Goal: Communication & Community: Answer question/provide support

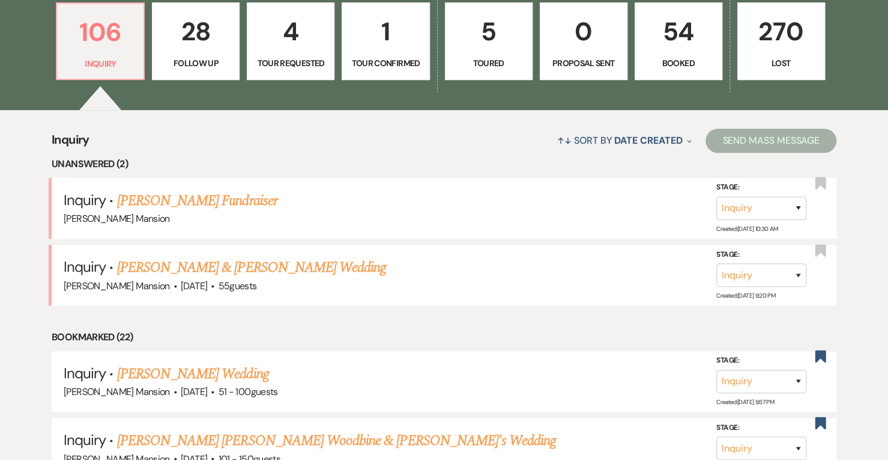
scroll to position [357, 0]
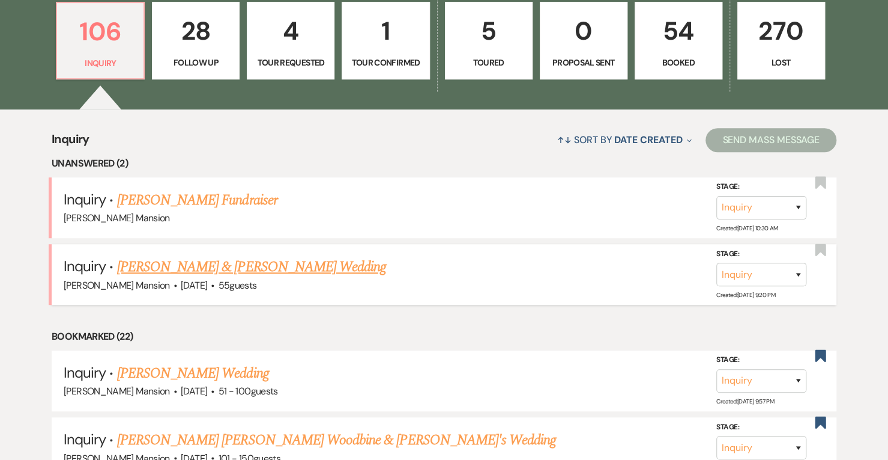
click at [272, 266] on link "[PERSON_NAME] & [PERSON_NAME] Wedding" at bounding box center [251, 267] width 269 height 22
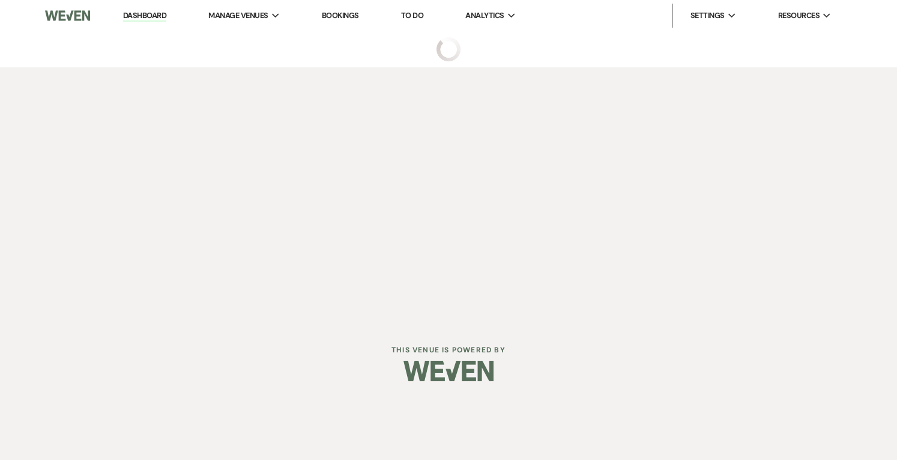
select select "5"
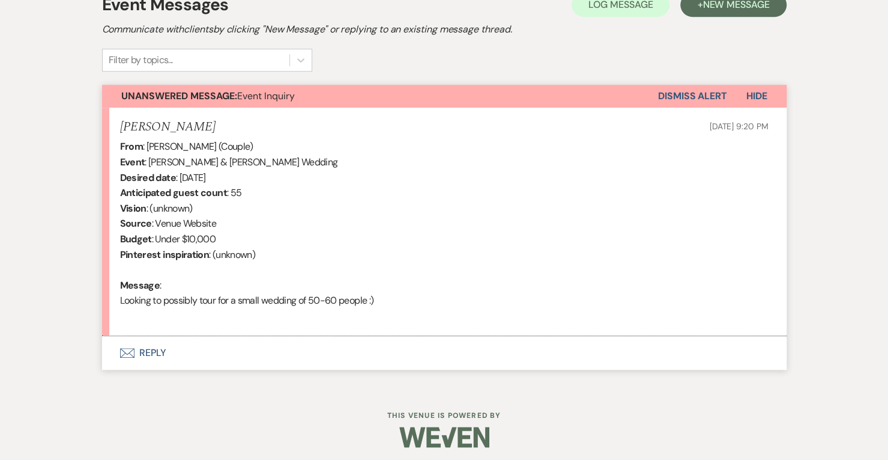
scroll to position [366, 0]
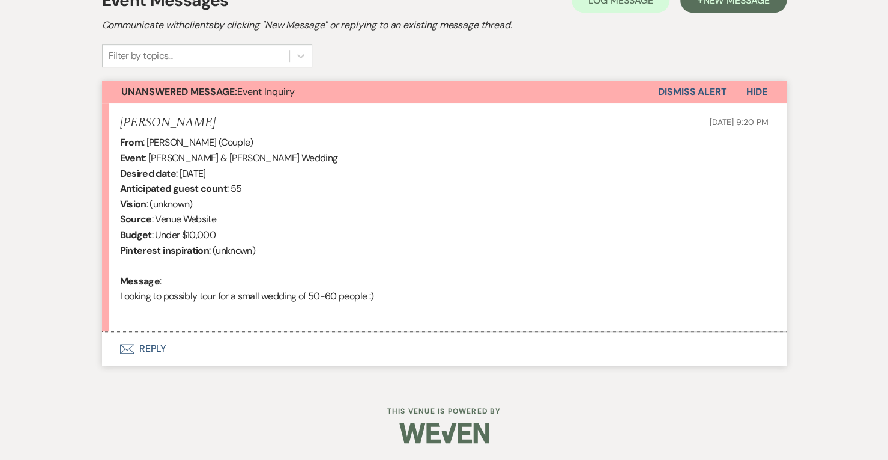
click at [145, 341] on button "Envelope Reply" at bounding box center [444, 349] width 685 height 34
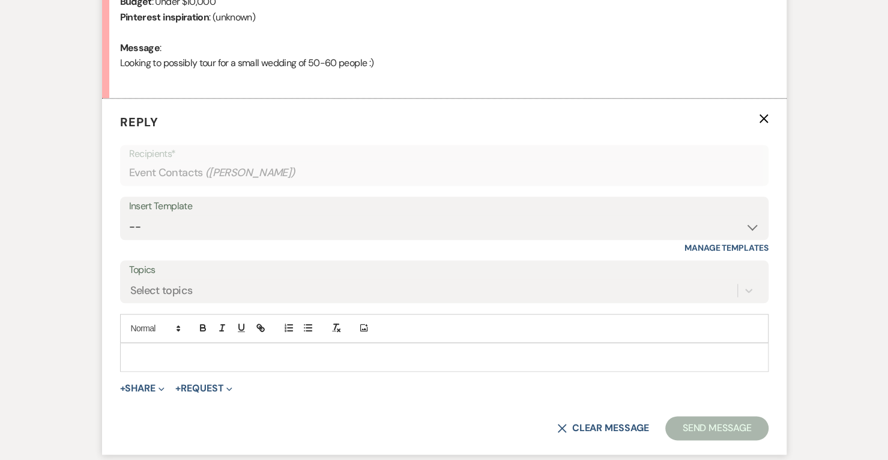
scroll to position [599, 0]
click at [753, 229] on select "-- Initial Inquiry Response Tour Request Response Follow Up Contract (Pre-Booke…" at bounding box center [444, 227] width 631 height 23
select select "4818"
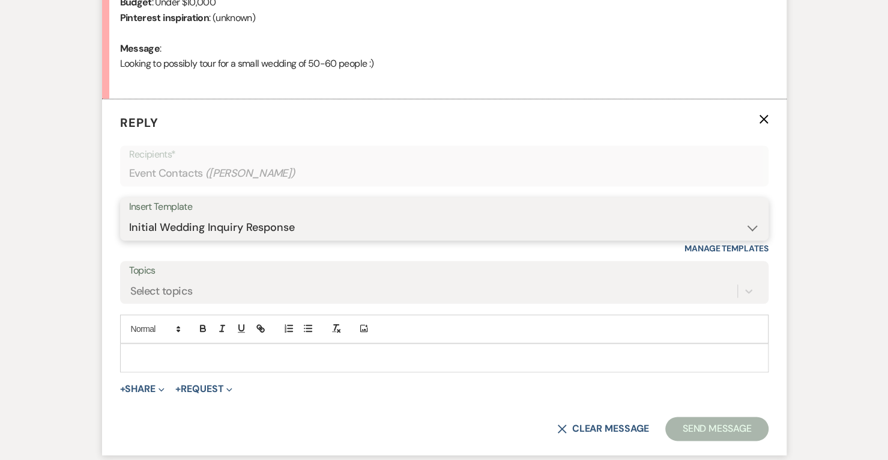
click at [129, 216] on select "-- Initial Inquiry Response Tour Request Response Follow Up Contract (Pre-Booke…" at bounding box center [444, 227] width 631 height 23
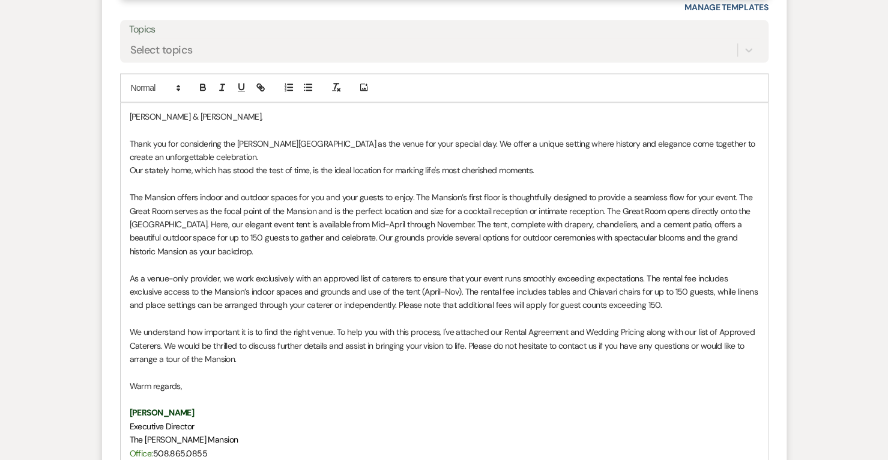
scroll to position [840, 0]
click at [130, 109] on p "[PERSON_NAME] & [PERSON_NAME]," at bounding box center [445, 115] width 630 height 13
click at [234, 153] on p "Thank you for considering the [PERSON_NAME][GEOGRAPHIC_DATA] as the venue for y…" at bounding box center [445, 149] width 630 height 27
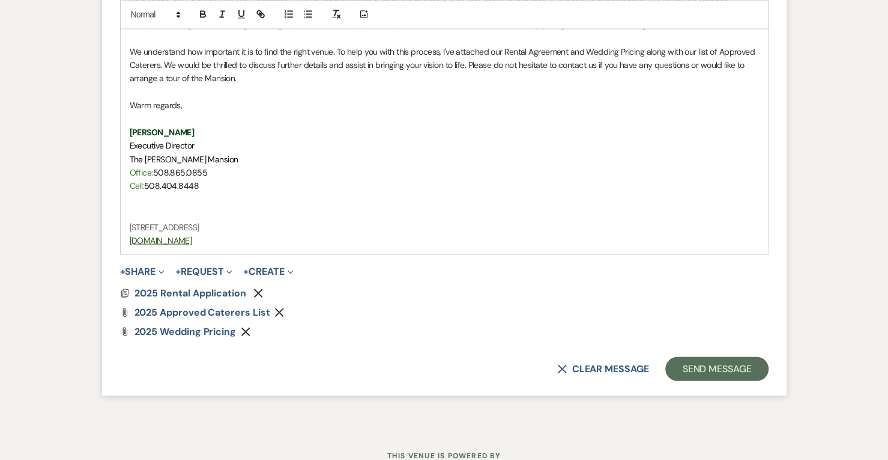
scroll to position [1146, 0]
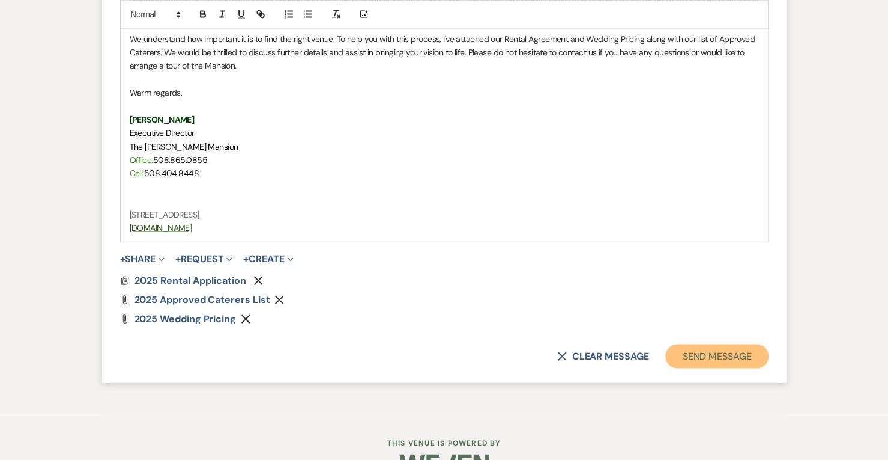
click at [706, 355] on button "Send Message" at bounding box center [717, 356] width 103 height 24
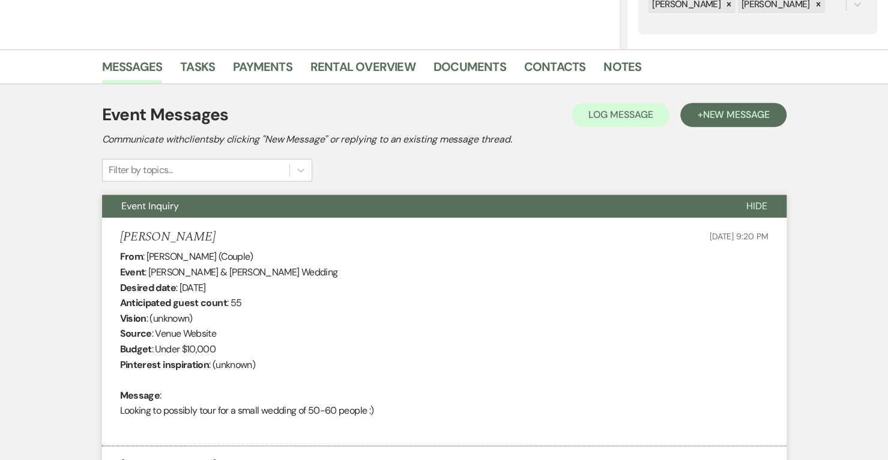
scroll to position [0, 0]
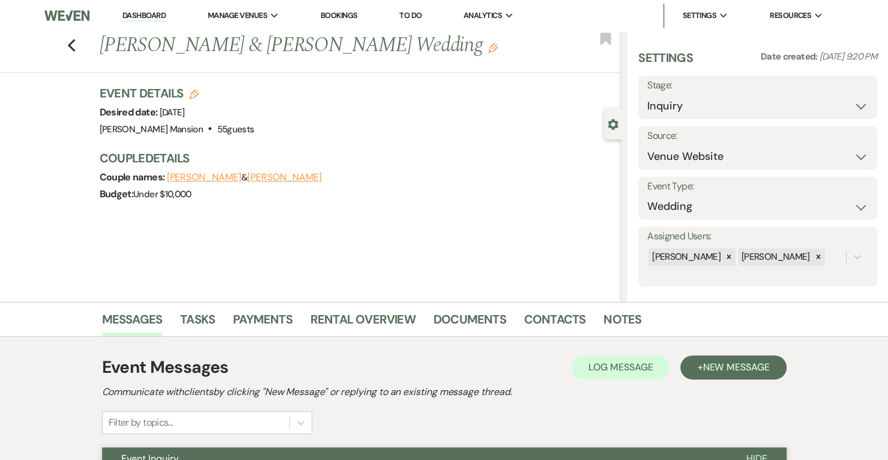
click at [133, 14] on link "Dashboard" at bounding box center [144, 15] width 43 height 11
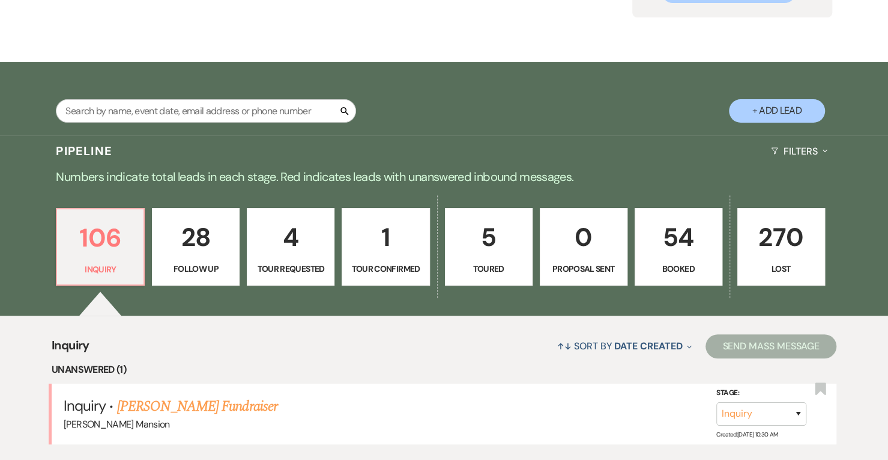
scroll to position [247, 0]
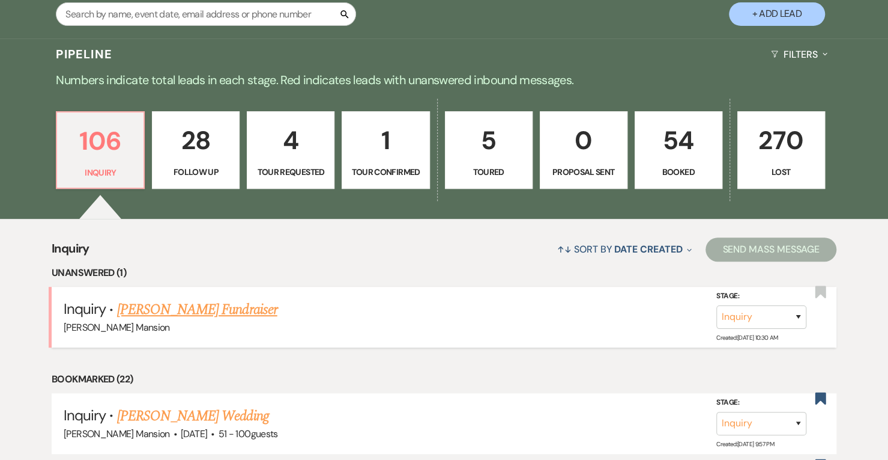
click at [187, 310] on link "[PERSON_NAME] Fundraiser" at bounding box center [197, 310] width 160 height 22
select select "5"
select select "20"
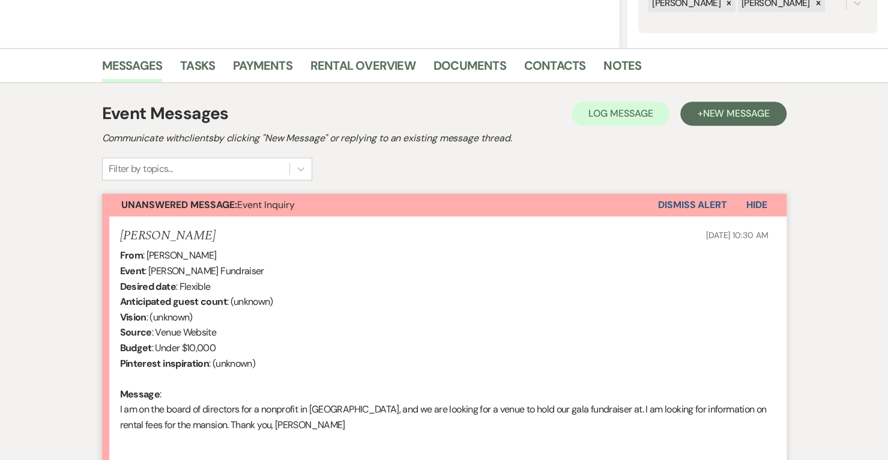
scroll to position [382, 0]
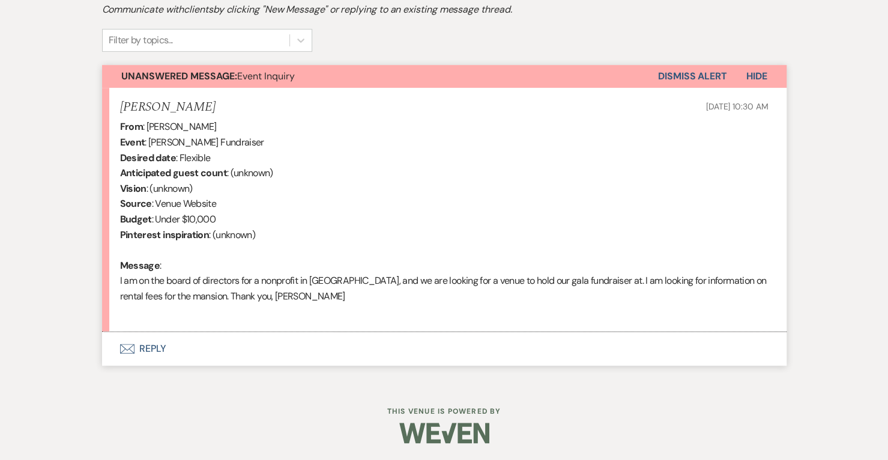
click at [151, 349] on button "Envelope Reply" at bounding box center [444, 349] width 685 height 34
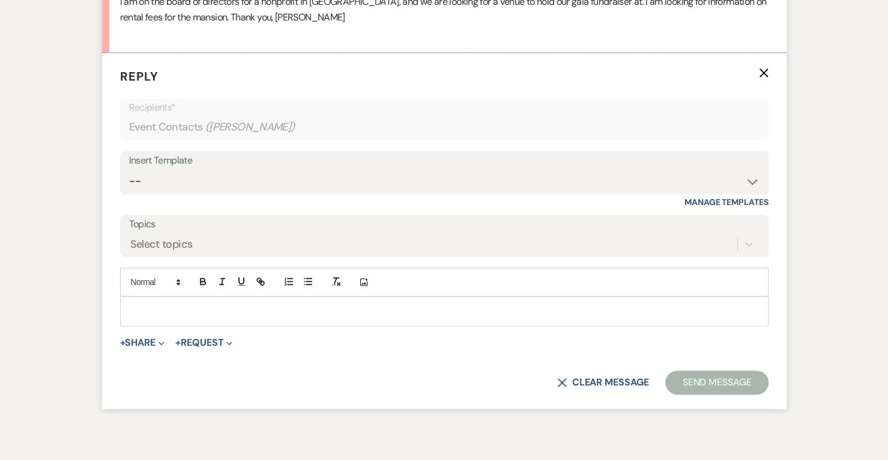
scroll to position [718, 0]
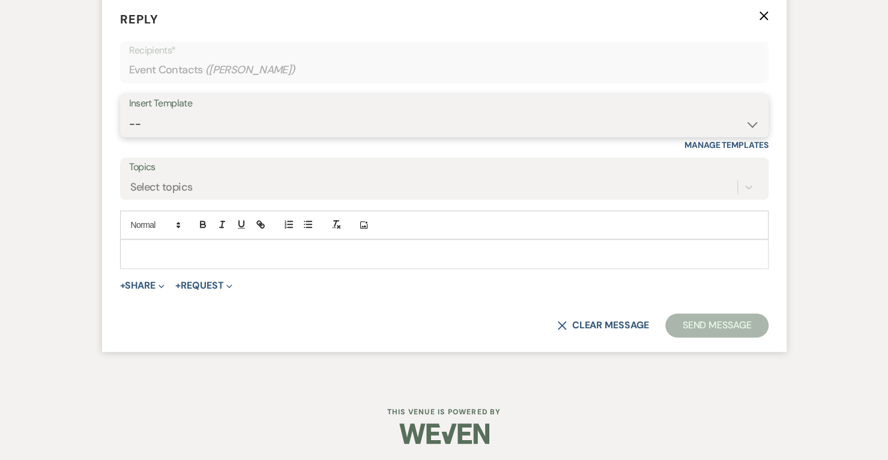
click at [748, 122] on select "-- Initial Inquiry Response Tour Request Response Follow Up Contract (Pre-Booke…" at bounding box center [444, 123] width 631 height 23
select select "15"
click at [129, 112] on select "-- Initial Inquiry Response Tour Request Response Follow Up Contract (Pre-Booke…" at bounding box center [444, 123] width 631 height 23
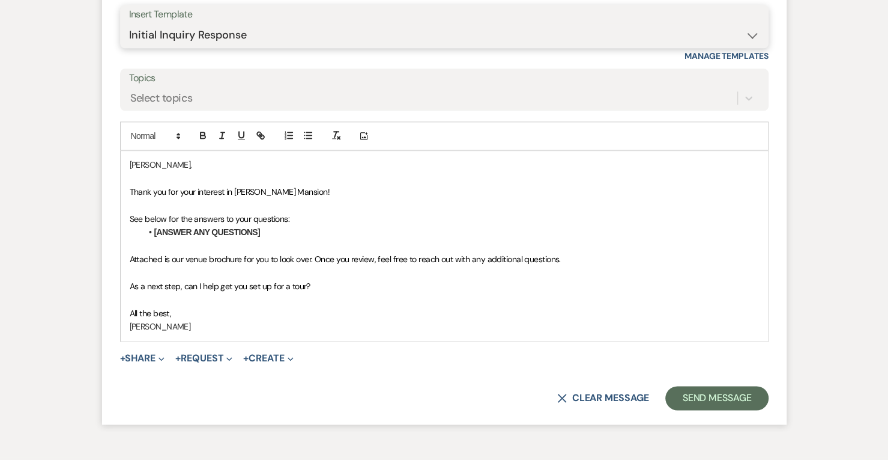
scroll to position [806, 0]
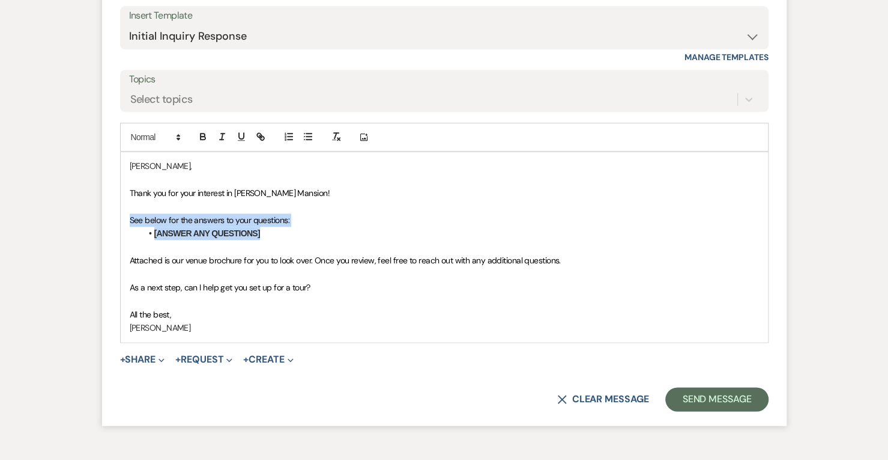
drag, startPoint x: 294, startPoint y: 232, endPoint x: 118, endPoint y: 223, distance: 176.2
click at [118, 223] on form "Reply X Draft saved! Recipients* Event Contacts ( [PERSON_NAME] ) Insert Templa…" at bounding box center [444, 166] width 685 height 517
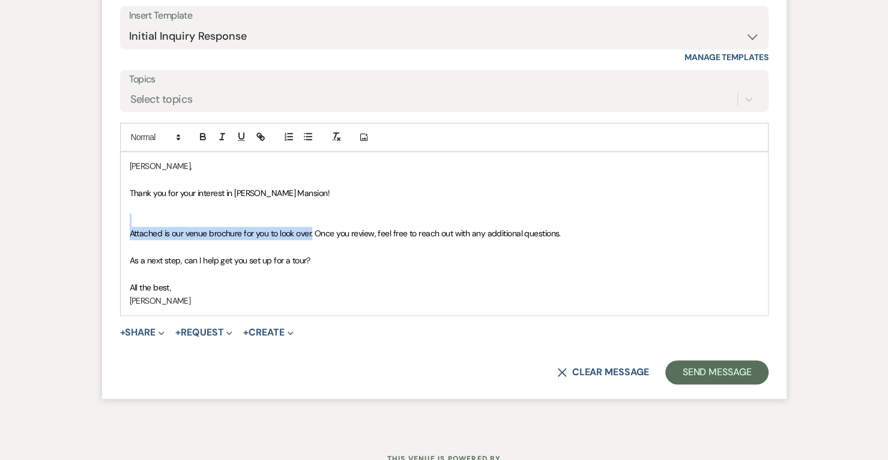
drag, startPoint x: 313, startPoint y: 230, endPoint x: 165, endPoint y: 221, distance: 148.0
click at [165, 221] on div "[PERSON_NAME], Thank you for your interest in [PERSON_NAME] Mansion! Attached i…" at bounding box center [445, 233] width 648 height 162
click at [160, 221] on p at bounding box center [445, 219] width 630 height 13
click at [328, 189] on p "Thank you for your interest in [PERSON_NAME] Mansion!" at bounding box center [445, 192] width 630 height 13
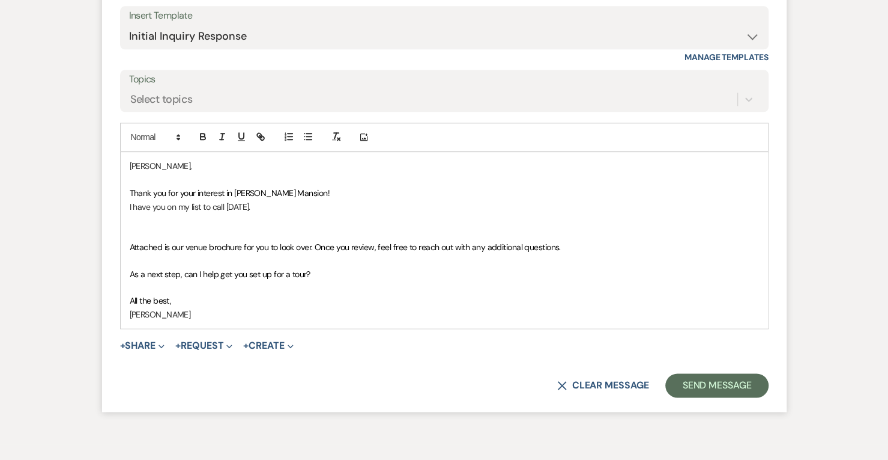
click at [126, 206] on div "[PERSON_NAME], Thank you for your interest in [PERSON_NAME] Mansion! I have you…" at bounding box center [445, 240] width 648 height 176
click at [440, 204] on p "My apologies for the delay in getting back to you. I have you on my list to cal…" at bounding box center [445, 206] width 630 height 13
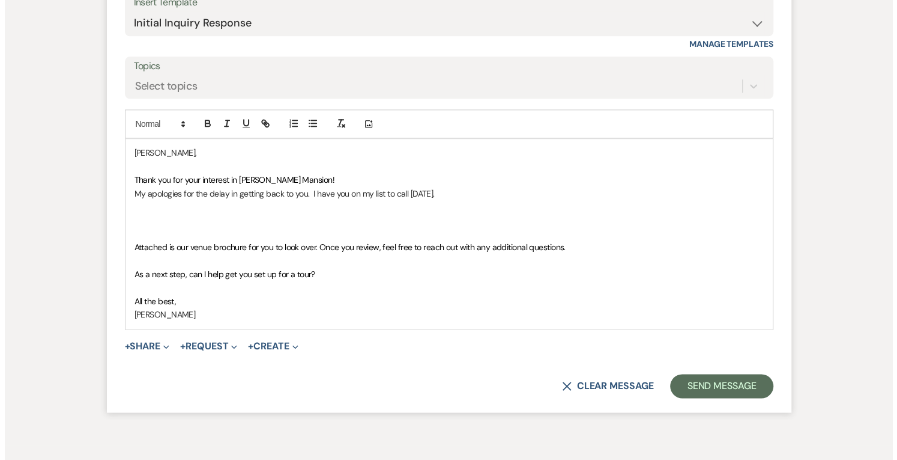
scroll to position [818, 0]
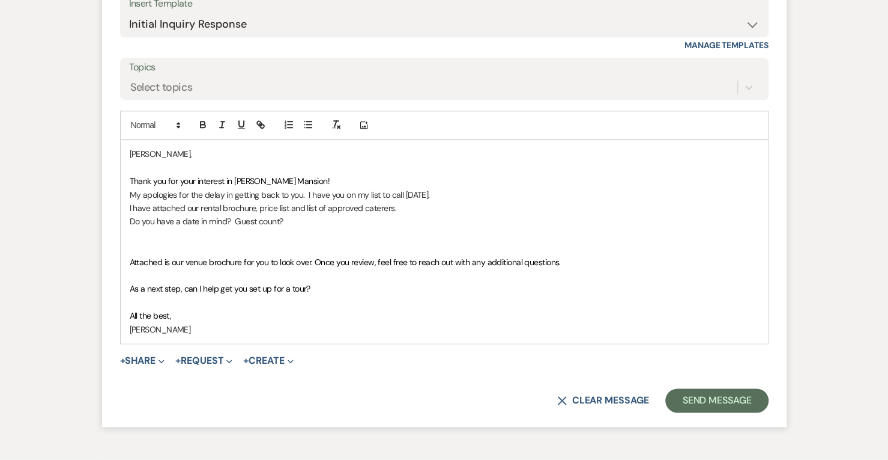
drag, startPoint x: 562, startPoint y: 261, endPoint x: 235, endPoint y: 229, distance: 327.7
click at [235, 229] on div "[PERSON_NAME], Thank you for your interest in [PERSON_NAME] Mansion! My apologi…" at bounding box center [445, 241] width 648 height 202
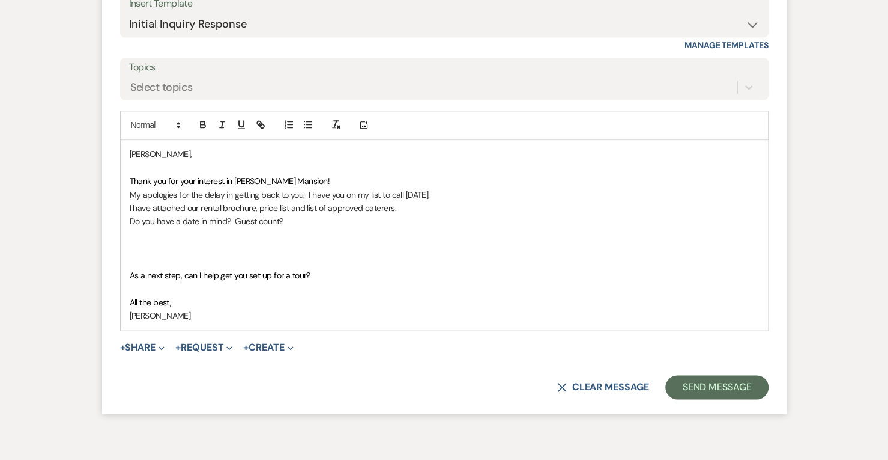
click at [127, 204] on div "[PERSON_NAME], Thank you for your interest in [PERSON_NAME] Mansion! My apologi…" at bounding box center [445, 234] width 648 height 189
click at [150, 234] on p at bounding box center [445, 234] width 630 height 13
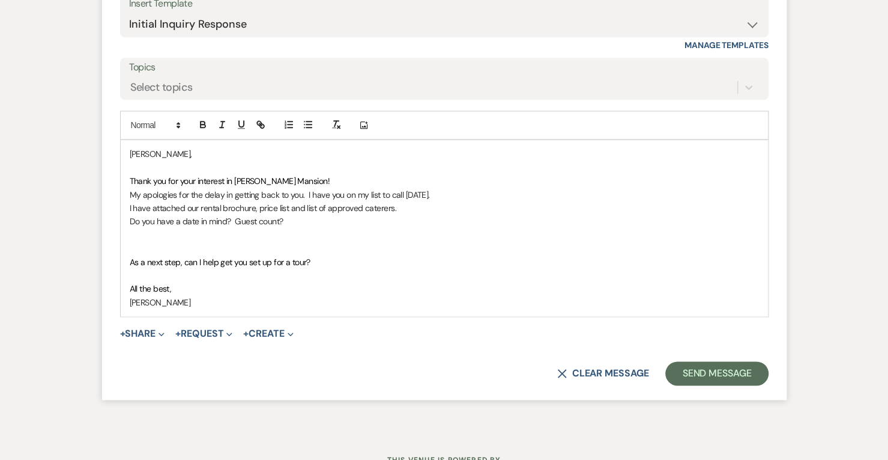
click at [135, 243] on p at bounding box center [445, 247] width 630 height 13
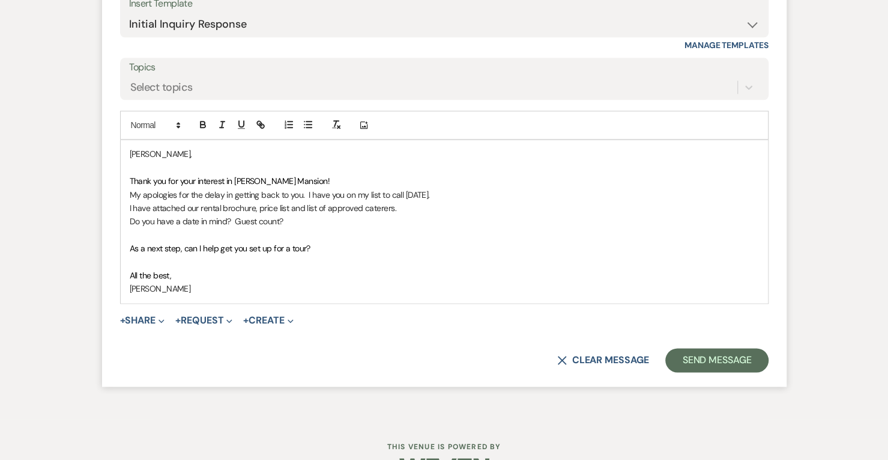
click at [130, 247] on span "As a next step, can I help get you set up for a tour?" at bounding box center [220, 248] width 181 height 11
click at [500, 244] on p "II would love to set up an appointment for you to As a next step, can I help ge…" at bounding box center [445, 247] width 630 height 13
click at [304, 224] on p "Do you have a date in mind? Guest count?" at bounding box center [445, 220] width 630 height 13
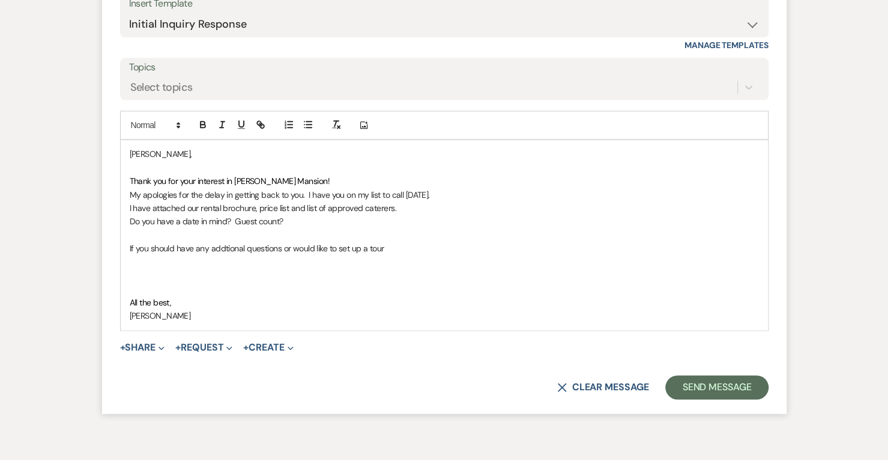
click at [230, 246] on p "If you should have any addtional questions or would like to set up a tour" at bounding box center [445, 247] width 630 height 13
click at [224, 248] on p "If you should have any addtional questions or would like to set up a tour" at bounding box center [445, 247] width 630 height 13
click at [410, 248] on p "If you should have any additional questions or would like to set up a tour" at bounding box center [445, 247] width 630 height 13
click at [133, 272] on p at bounding box center [445, 275] width 630 height 13
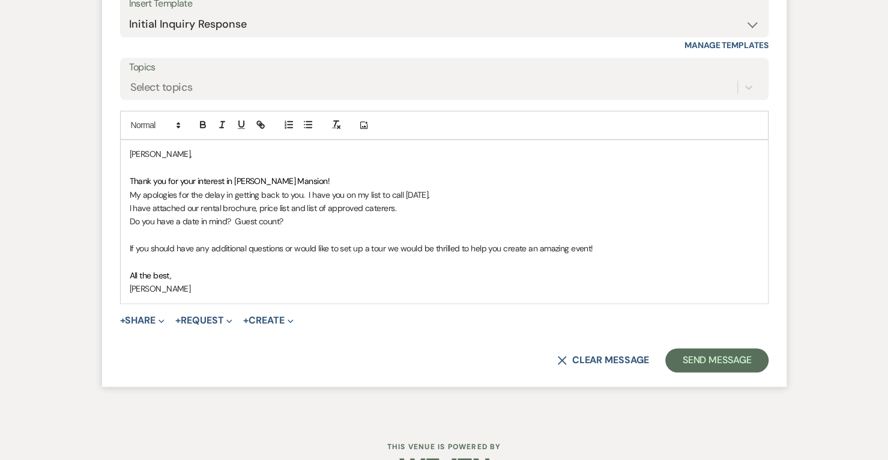
click at [128, 150] on div "[PERSON_NAME], Thank you for your interest in [PERSON_NAME] Mansion! My apologi…" at bounding box center [445, 221] width 648 height 162
click at [246, 182] on span "Thank you for your interest in [PERSON_NAME] Mansion!" at bounding box center [230, 180] width 200 height 11
click at [254, 208] on p "I have attached our rental brochure, price list and list of approved caterers." at bounding box center [445, 207] width 630 height 13
click at [397, 207] on p "I have attached our rental agreement, price list and list of approved caterers." at bounding box center [445, 207] width 630 height 13
click at [130, 313] on span "+ Share Expand Doc Upload Documents Add Photo Images Pref Vendors Preferred ven…" at bounding box center [142, 320] width 45 height 14
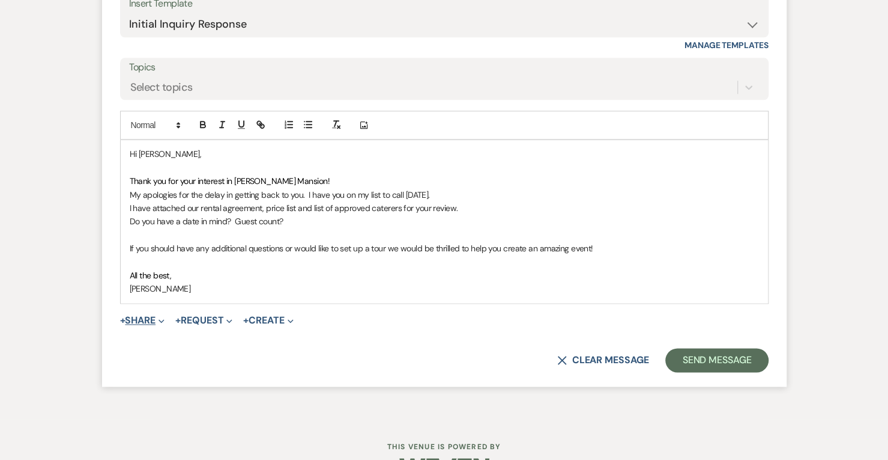
click at [151, 320] on button "+ Share Expand" at bounding box center [142, 320] width 45 height 10
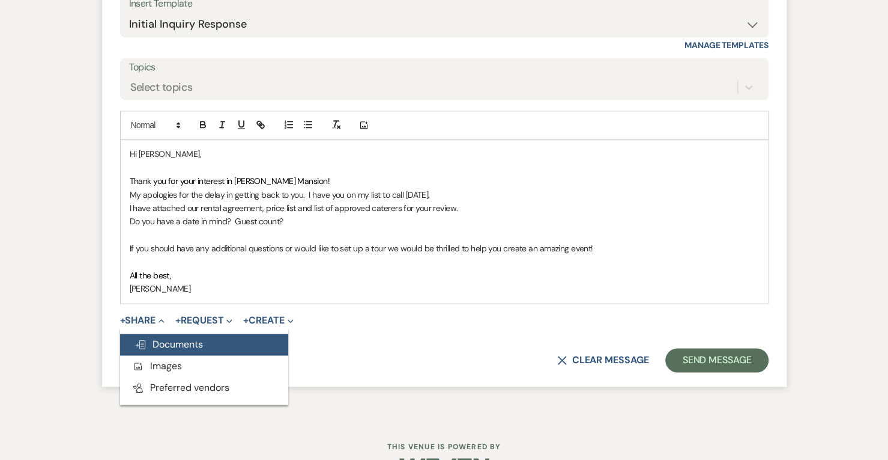
click at [166, 348] on span "Doc Upload Documents" at bounding box center [169, 344] width 68 height 13
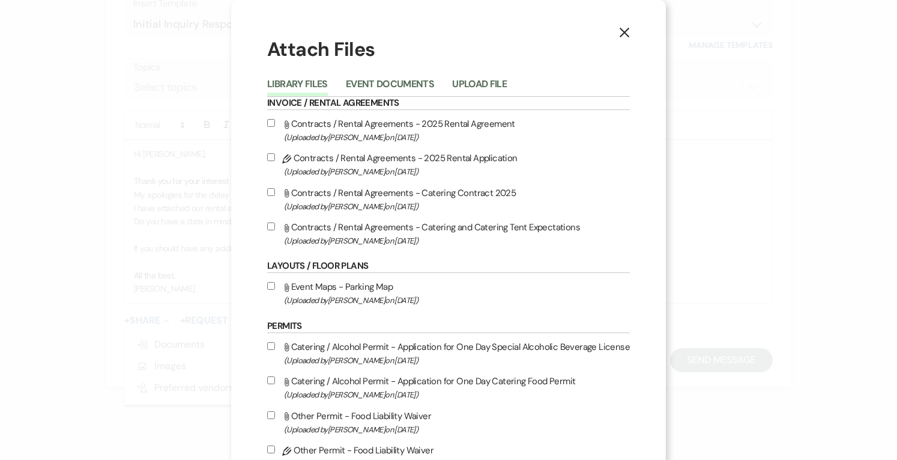
click at [272, 120] on input "Attach File Contracts / Rental Agreements - 2025 Rental Agreement (Uploaded by …" at bounding box center [271, 123] width 8 height 8
checkbox input "true"
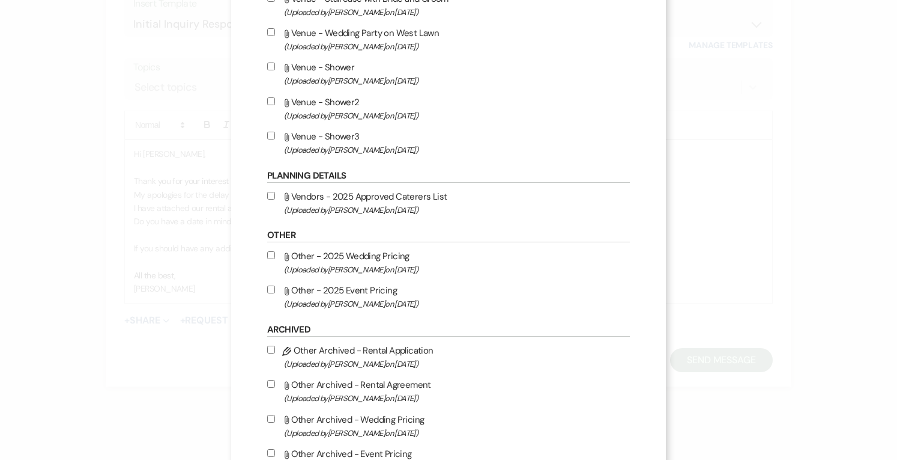
scroll to position [718, 0]
click at [270, 192] on input "Attach File Vendors - 2025 Approved Caterers List (Uploaded by [PERSON_NAME] on…" at bounding box center [271, 195] width 8 height 8
checkbox input "true"
click at [270, 287] on input "Attach File Other - 2025 Event Pricing (Uploaded by [PERSON_NAME] on [DATE] )" at bounding box center [271, 289] width 8 height 8
checkbox input "true"
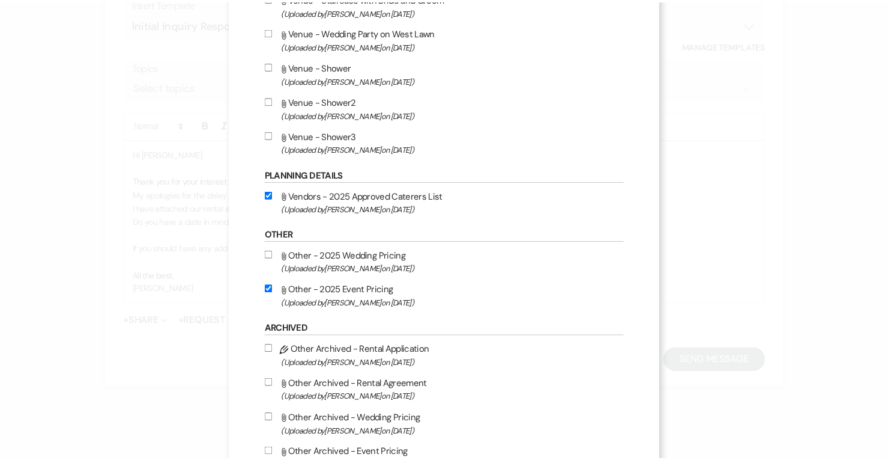
scroll to position [803, 0]
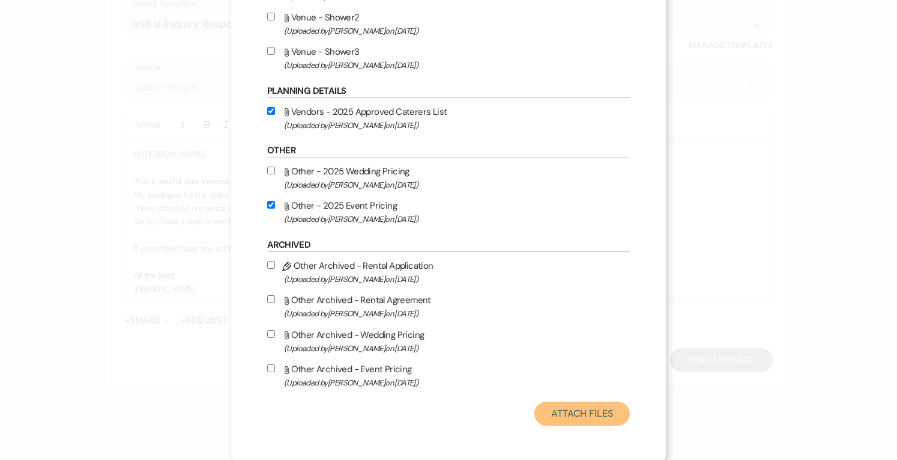
click at [560, 410] on button "Attach Files" at bounding box center [583, 413] width 96 height 24
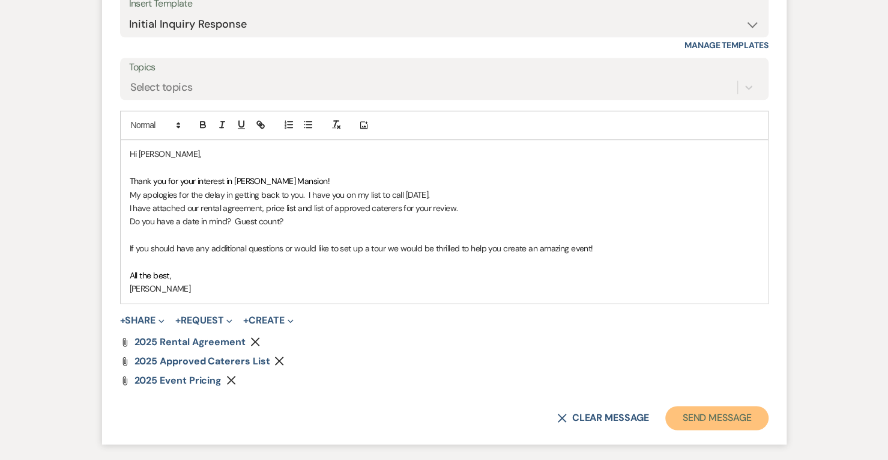
click at [717, 415] on button "Send Message" at bounding box center [717, 417] width 103 height 24
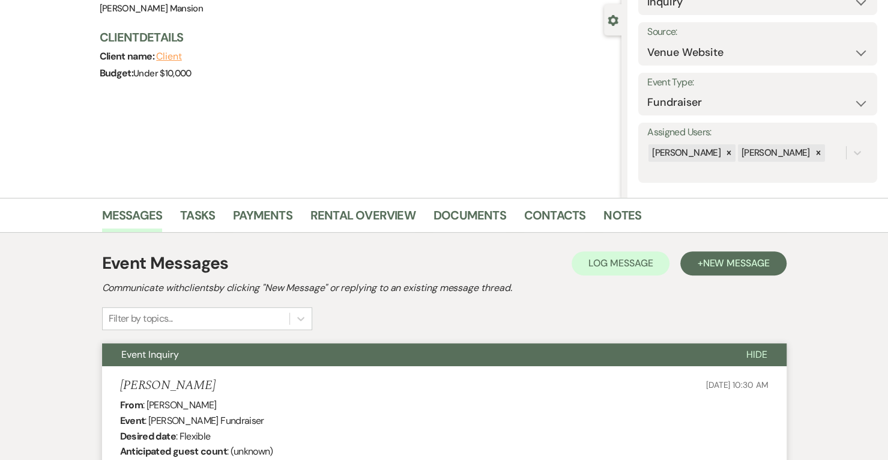
scroll to position [0, 0]
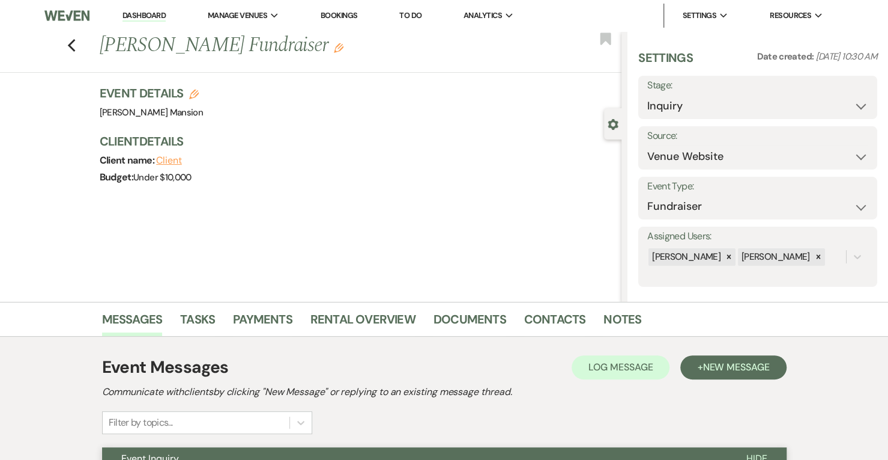
click at [149, 13] on link "Dashboard" at bounding box center [144, 15] width 43 height 11
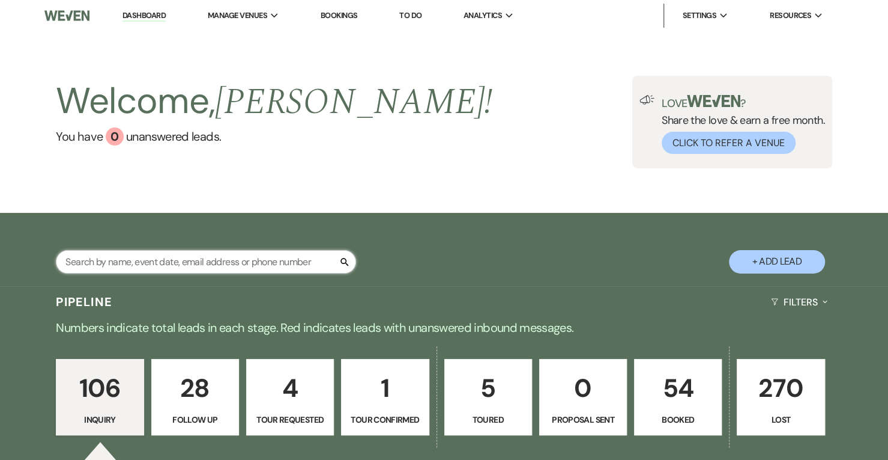
click at [250, 259] on input "text" at bounding box center [206, 261] width 300 height 23
type input "saman"
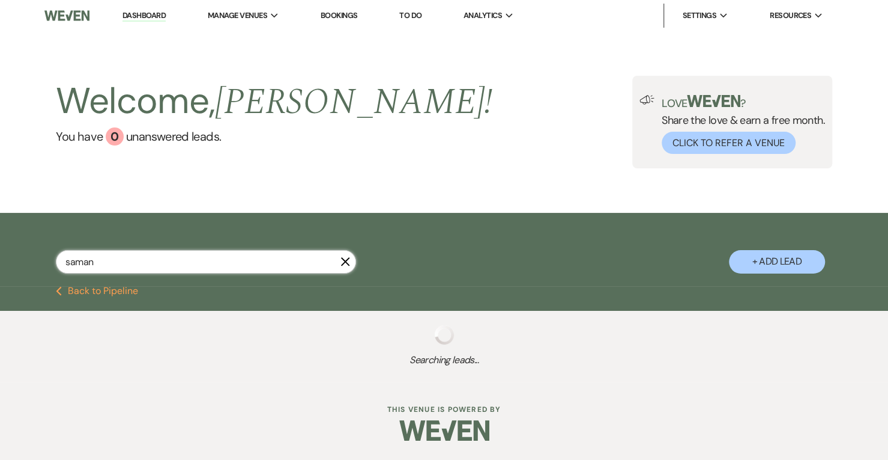
select select "8"
select select "5"
select select "8"
select select "5"
select select "8"
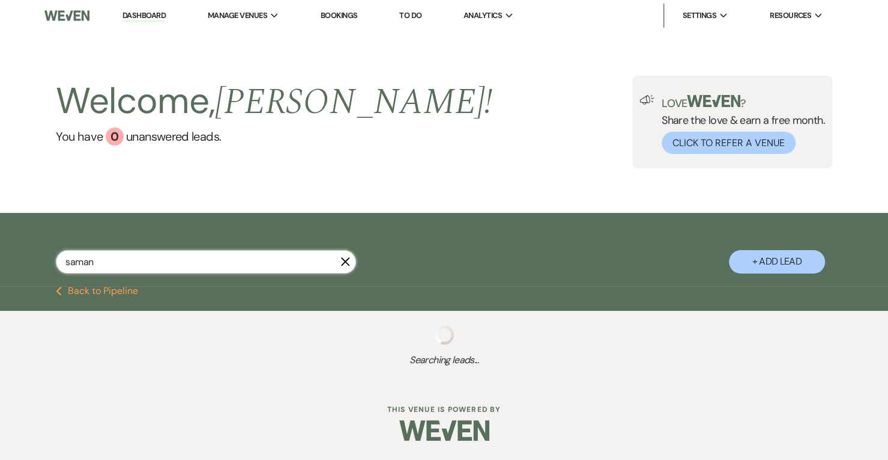
select select "5"
select select "8"
select select "4"
